Goal: Obtain resource: Download file/media

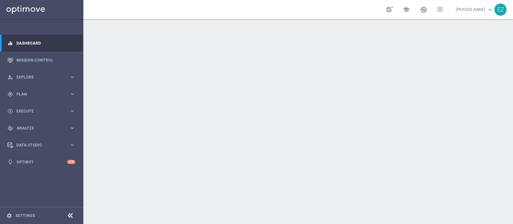
click at [132, 82] on div at bounding box center [298, 121] width 430 height 205
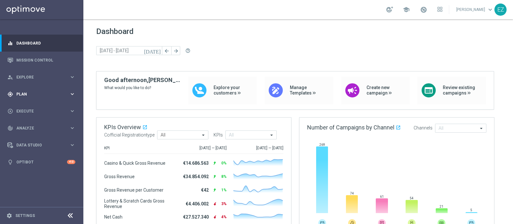
click at [17, 97] on div "gps_fixed Plan keyboard_arrow_right" at bounding box center [41, 94] width 83 height 17
click at [22, 103] on div "Target Groups" at bounding box center [50, 108] width 66 height 10
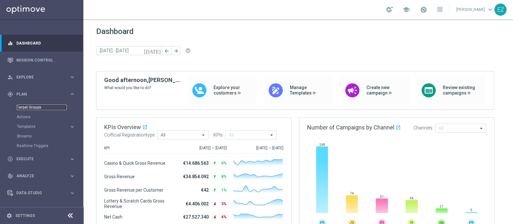
click at [22, 105] on link "Target Groups" at bounding box center [42, 107] width 50 height 5
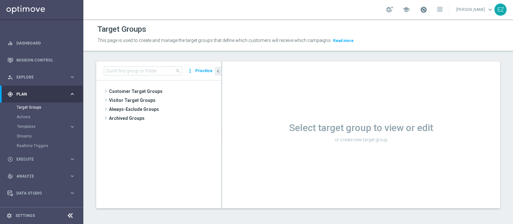
click at [427, 9] on span at bounding box center [423, 9] width 7 height 7
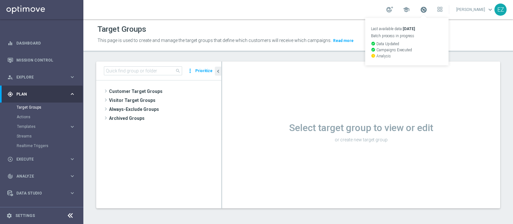
click at [427, 9] on span at bounding box center [423, 9] width 7 height 7
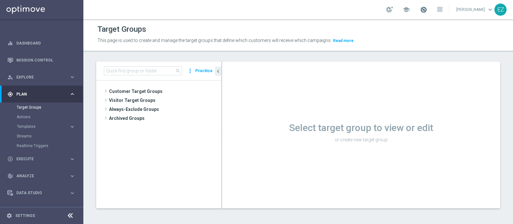
click at [427, 10] on span at bounding box center [423, 9] width 7 height 7
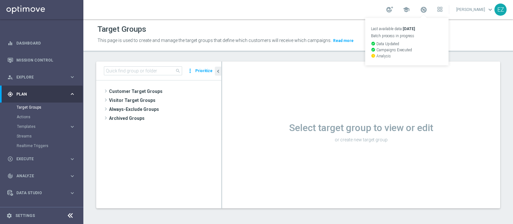
click at [407, 98] on div "Select target group to view or edit or create new target group" at bounding box center [361, 135] width 278 height 147
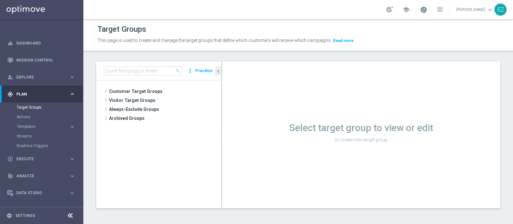
click at [427, 9] on span at bounding box center [423, 9] width 7 height 7
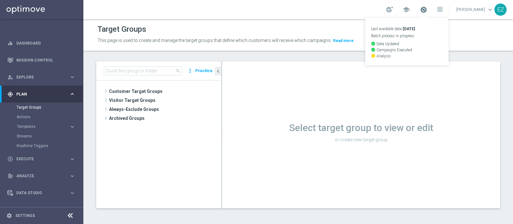
click at [427, 9] on span at bounding box center [423, 9] width 7 height 7
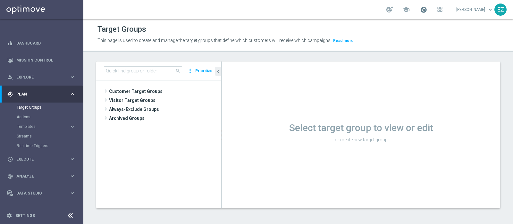
click at [427, 10] on span at bounding box center [423, 9] width 7 height 7
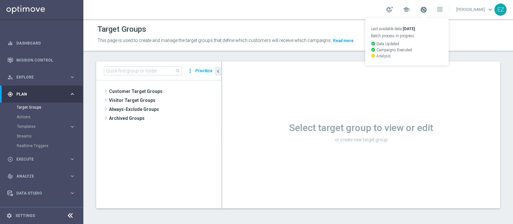
click at [427, 10] on span at bounding box center [423, 9] width 7 height 7
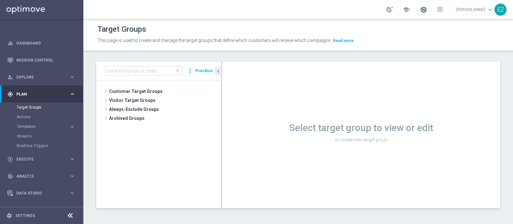
click at [427, 9] on span at bounding box center [423, 9] width 7 height 7
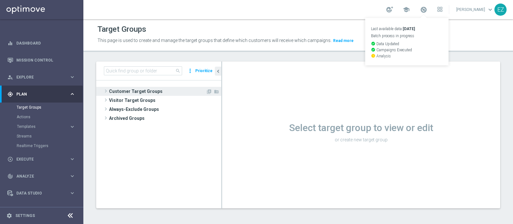
click at [133, 91] on span "Customer Target Groups" at bounding box center [157, 91] width 97 height 9
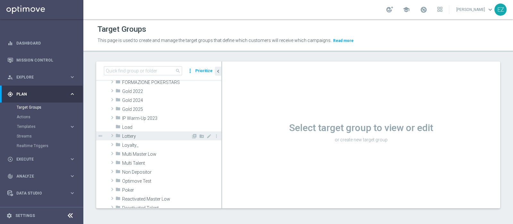
scroll to position [117, 0]
click at [132, 135] on span "Lottery" at bounding box center [156, 135] width 69 height 5
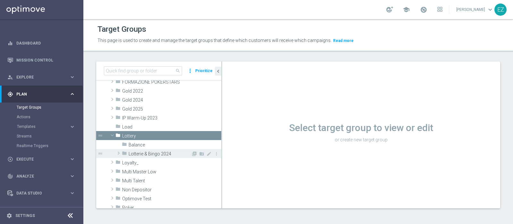
click at [159, 155] on span "Lotterie & Bingo 2024" at bounding box center [160, 153] width 63 height 5
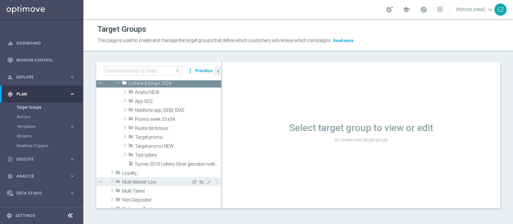
scroll to position [190, 0]
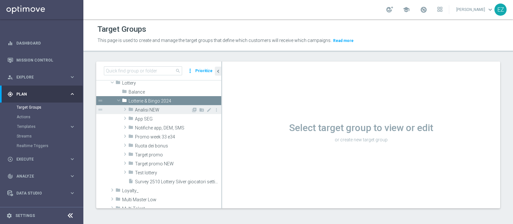
click at [159, 109] on span "Analisi NEW" at bounding box center [163, 110] width 56 height 5
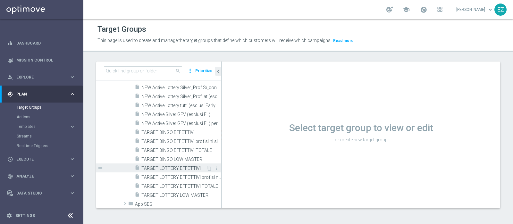
scroll to position [242, 0]
click at [176, 166] on span "TARGET LOTTERY EFFETTIVI" at bounding box center [174, 167] width 65 height 5
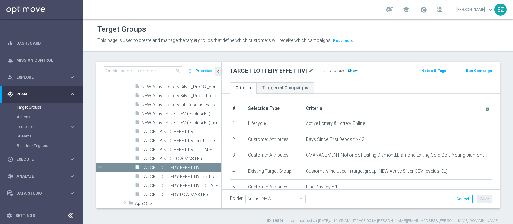
click at [353, 69] on span "Show" at bounding box center [353, 71] width 10 height 4
click at [369, 90] on ul "Criteria Triggered Campaigns" at bounding box center [361, 87] width 278 height 11
click at [352, 72] on span "69,515" at bounding box center [354, 72] width 13 height 6
click at [186, 192] on span "TARGET LOTTERY LOW MASTER" at bounding box center [174, 194] width 65 height 5
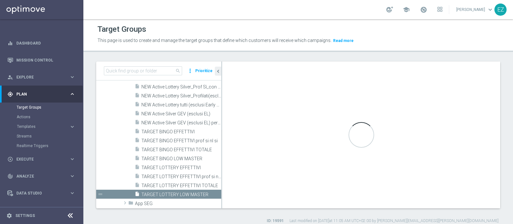
type textarea "(1 and 2 and 3 and 4 and 5 and 6 and 7 and 8 and 12 and 13 and (11 or (9 and 10…"
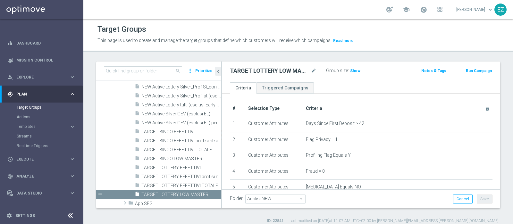
click at [359, 71] on div "Group size : Show" at bounding box center [358, 70] width 64 height 8
click at [356, 71] on span "Show" at bounding box center [355, 71] width 10 height 4
click at [356, 70] on span "2,458" at bounding box center [356, 72] width 11 height 6
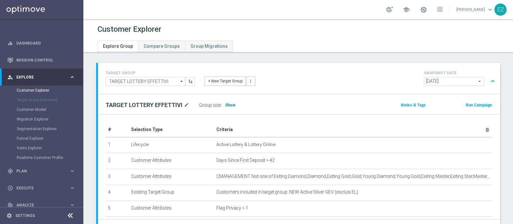
click at [228, 105] on span "Show" at bounding box center [230, 105] width 10 height 4
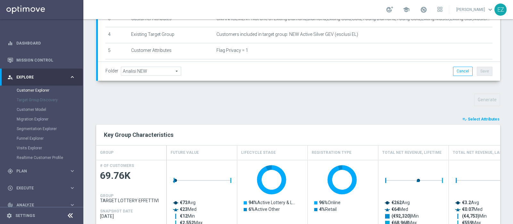
scroll to position [252, 0]
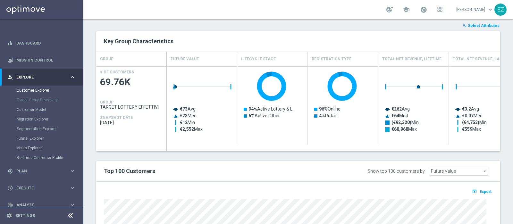
click at [477, 26] on span "Select Attributes" at bounding box center [484, 25] width 32 height 4
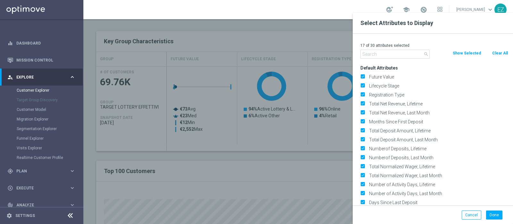
click at [505, 52] on button "Clear All" at bounding box center [500, 53] width 17 height 7
checkbox input "false"
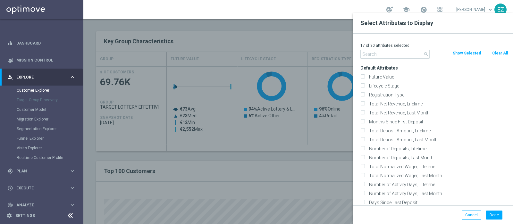
checkbox input "false"
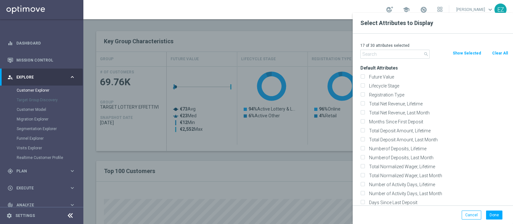
checkbox input "false"
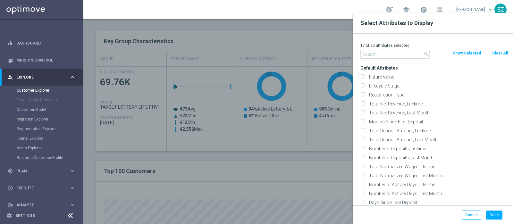
checkbox input "false"
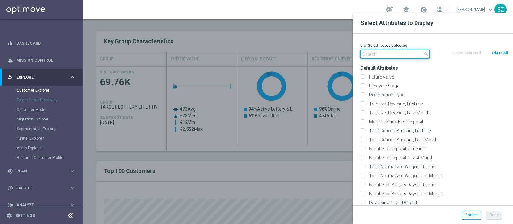
click at [371, 58] on input "text" at bounding box center [395, 54] width 69 height 9
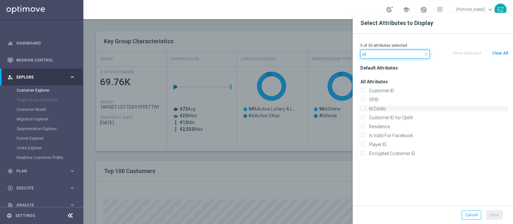
type input "id"
click at [373, 108] on label "Id Conto" at bounding box center [438, 109] width 142 height 6
click at [365, 108] on input "Id Conto" at bounding box center [363, 110] width 4 height 4
checkbox input "true"
drag, startPoint x: 374, startPoint y: 54, endPoint x: 323, endPoint y: 48, distance: 51.3
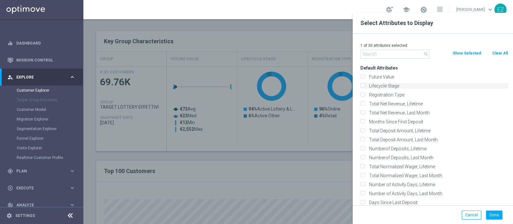
click at [367, 85] on label "Lifecycle Stage" at bounding box center [438, 86] width 142 height 6
click at [365, 85] on input "Lifecycle Stage" at bounding box center [363, 87] width 4 height 4
checkbox input "true"
click at [495, 217] on button "Done" at bounding box center [494, 215] width 16 height 9
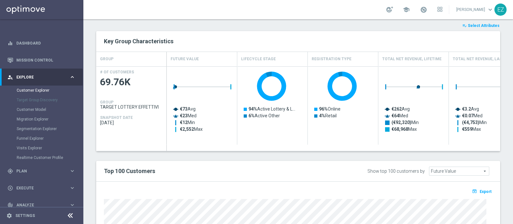
type input "Search"
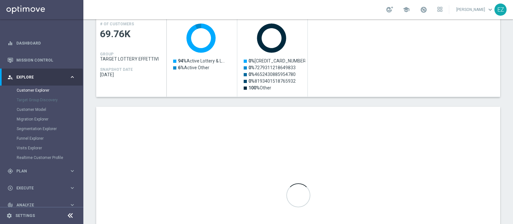
scroll to position [335, 0]
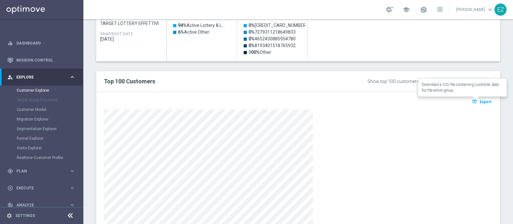
click at [472, 101] on icon "open_in_browser" at bounding box center [475, 101] width 7 height 5
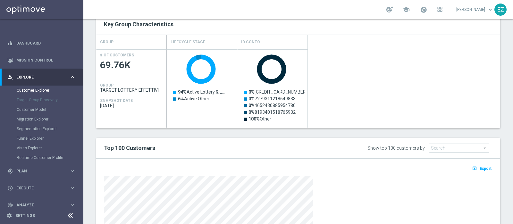
scroll to position [375, 0]
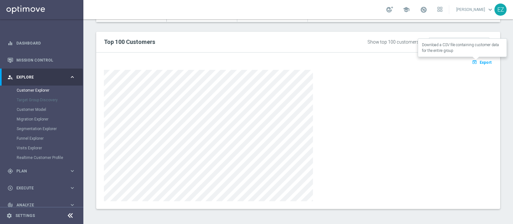
click at [473, 63] on icon "open_in_browser" at bounding box center [475, 62] width 7 height 5
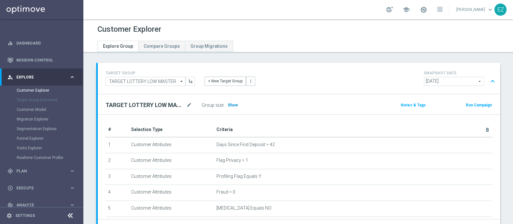
click at [231, 103] on span "Show" at bounding box center [233, 105] width 10 height 4
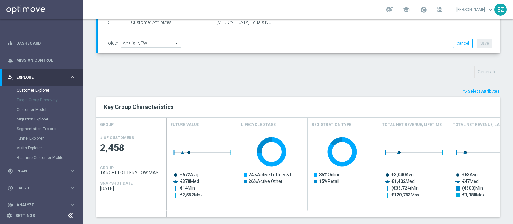
scroll to position [244, 0]
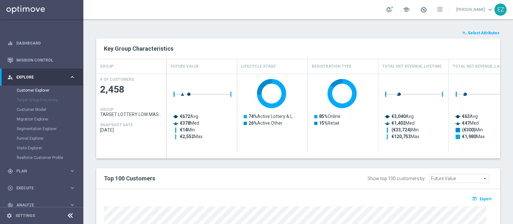
click at [485, 33] on span "Select Attributes" at bounding box center [484, 33] width 32 height 4
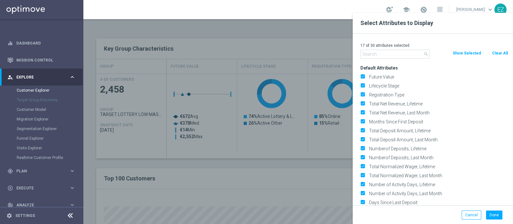
click at [503, 52] on button "Clear All" at bounding box center [500, 53] width 17 height 7
checkbox input "false"
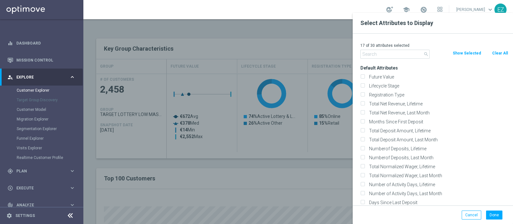
checkbox input "false"
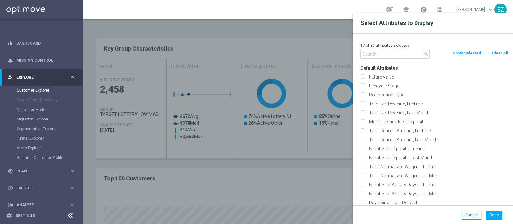
checkbox input "false"
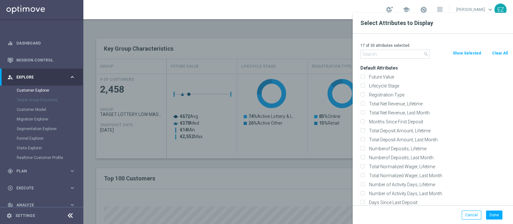
checkbox input "false"
click at [392, 87] on label "Lifecycle Stage" at bounding box center [438, 86] width 142 height 6
click at [365, 87] on input "Lifecycle Stage" at bounding box center [363, 87] width 4 height 4
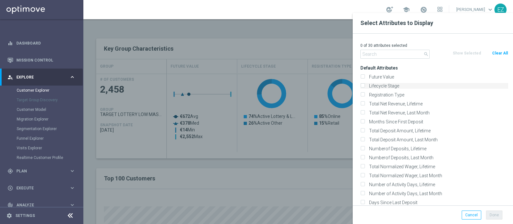
checkbox input "true"
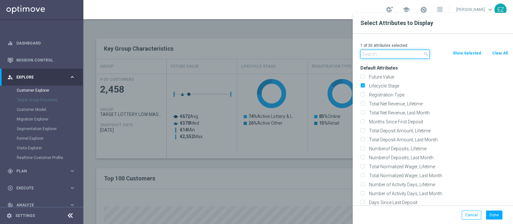
click at [387, 55] on input "text" at bounding box center [395, 54] width 69 height 9
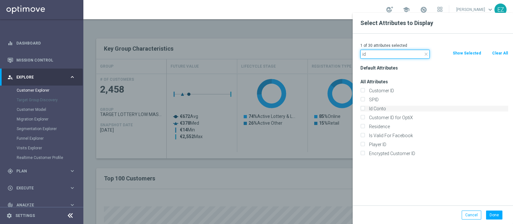
type input "id"
click at [381, 109] on label "Id Conto" at bounding box center [438, 109] width 142 height 6
click at [365, 109] on input "Id Conto" at bounding box center [363, 110] width 4 height 4
checkbox input "true"
click at [496, 216] on button "Done" at bounding box center [494, 215] width 16 height 9
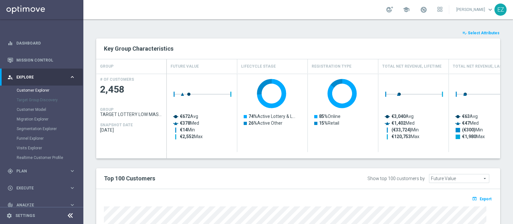
type input "Search"
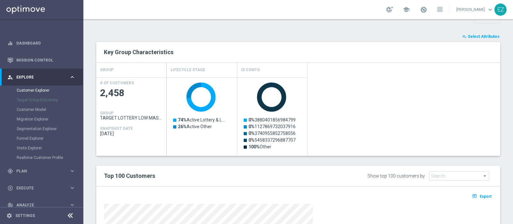
scroll to position [375, 0]
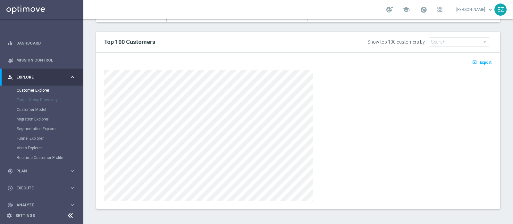
click at [480, 62] on span "Export" at bounding box center [486, 62] width 12 height 4
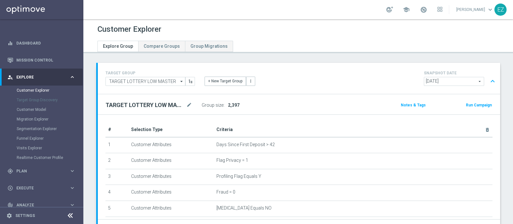
scroll to position [158, 0]
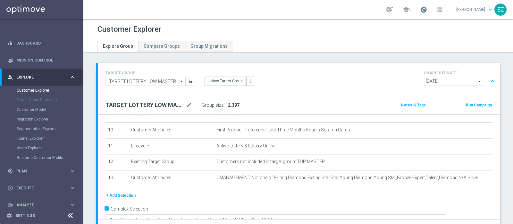
click at [427, 12] on span at bounding box center [423, 9] width 7 height 7
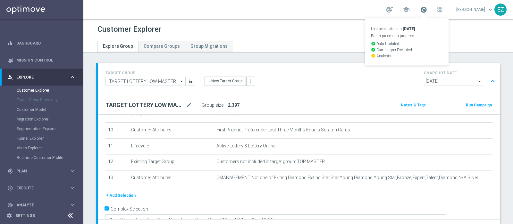
click at [427, 12] on span at bounding box center [423, 9] width 7 height 7
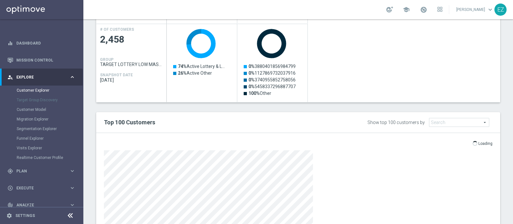
scroll to position [272, 0]
